Goal: Understand process/instructions: Learn how to perform a task or action

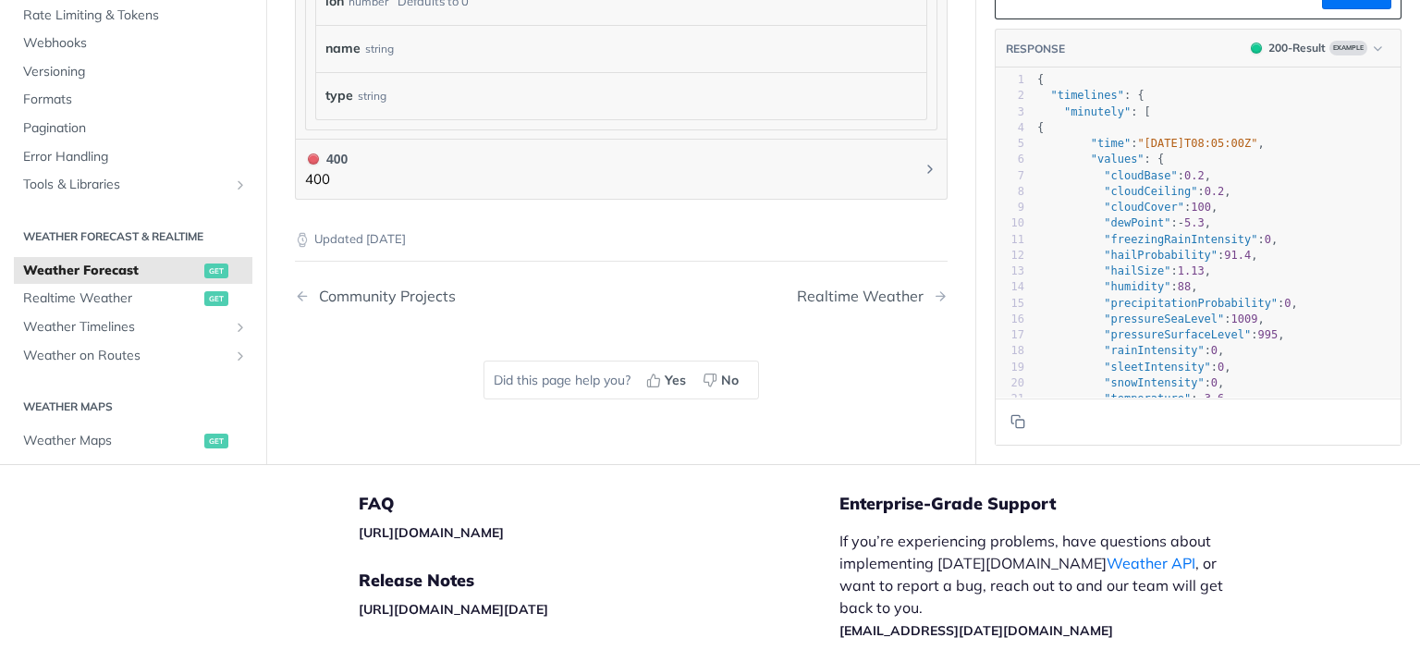
scroll to position [1910, 0]
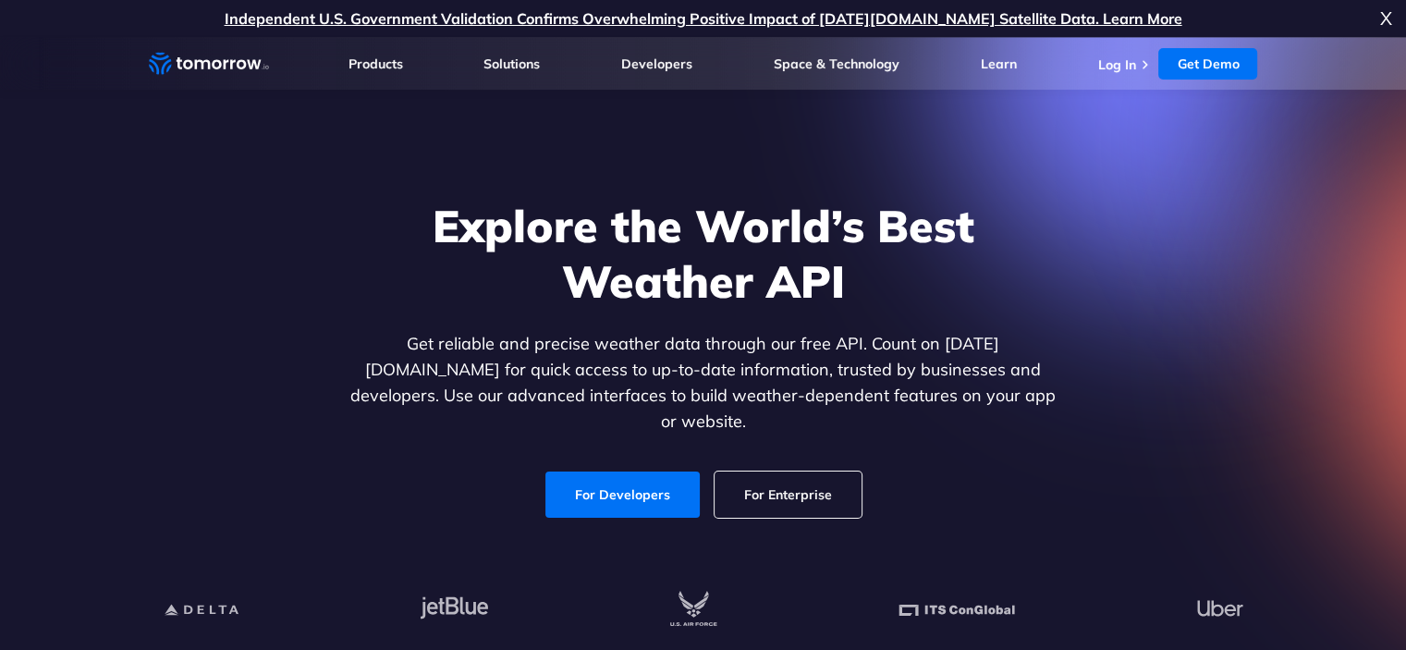
scroll to position [61, 0]
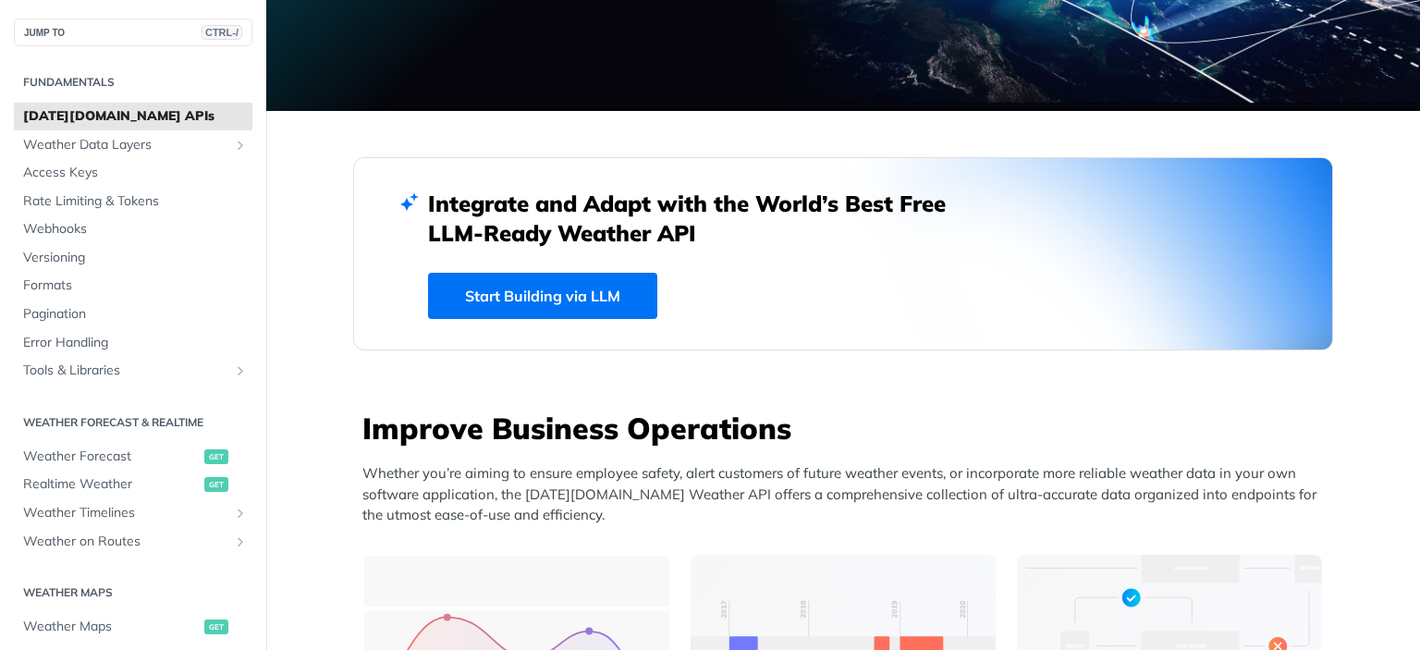
scroll to position [370, 0]
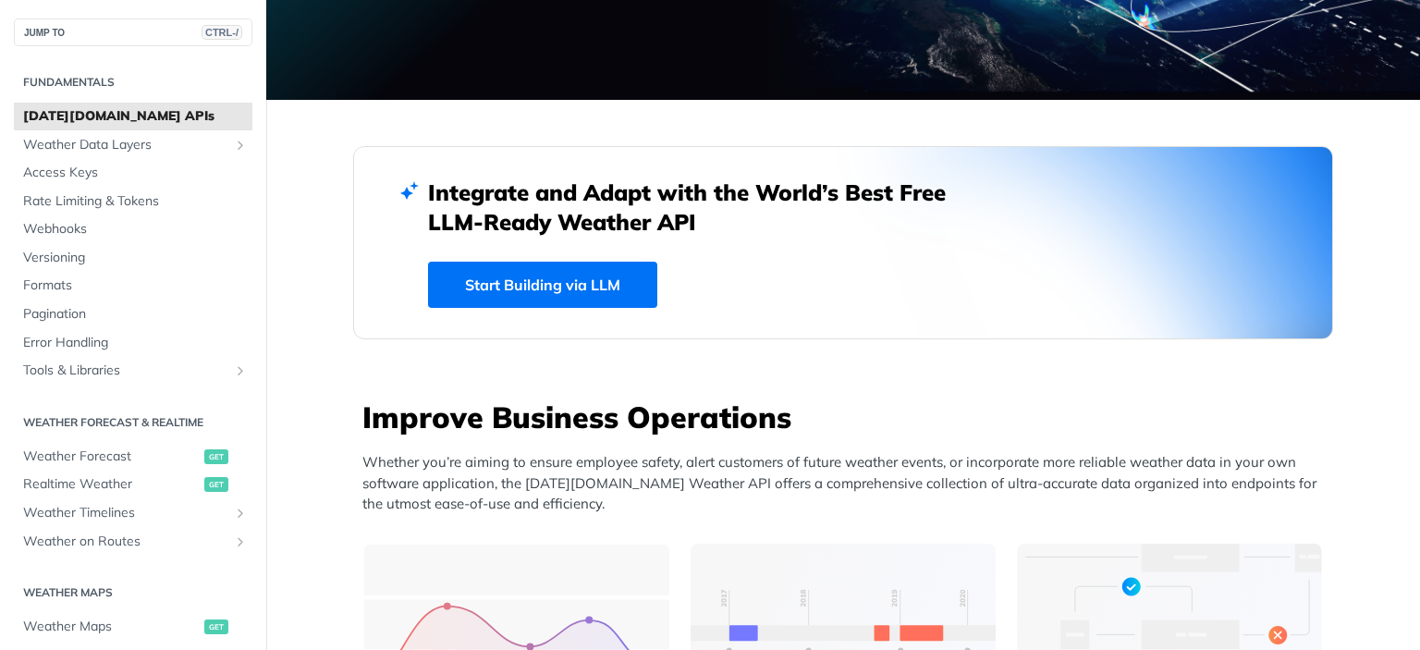
click at [581, 290] on link "Start Building via LLM" at bounding box center [542, 285] width 229 height 46
